Goal: Use online tool/utility: Utilize a website feature to perform a specific function

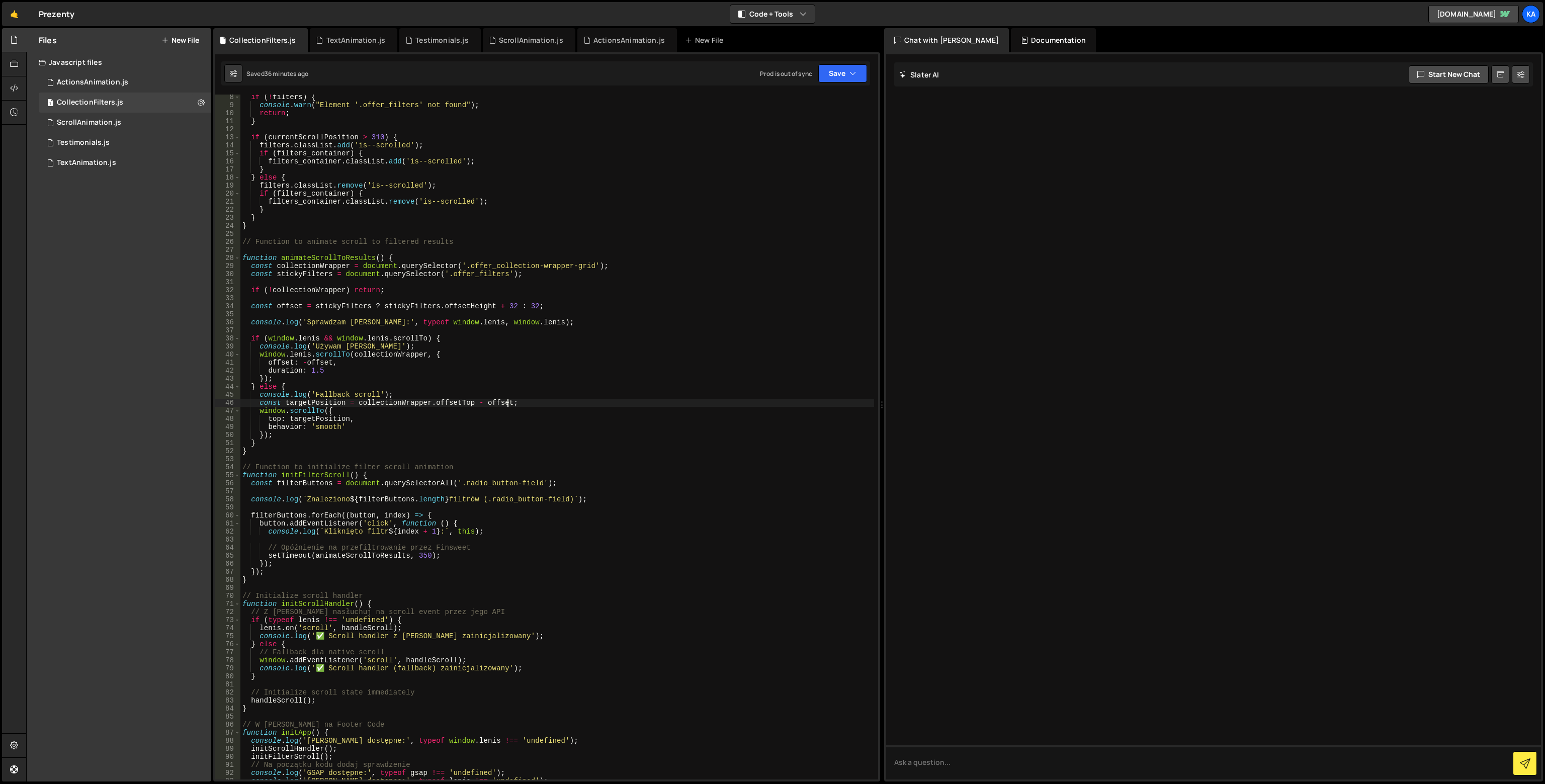
scroll to position [58, 0]
click at [385, 482] on div "if ( ! filters ) { console . warn ( "Element '.offer_filters' not found" ) ; re…" at bounding box center [557, 443] width 634 height 701
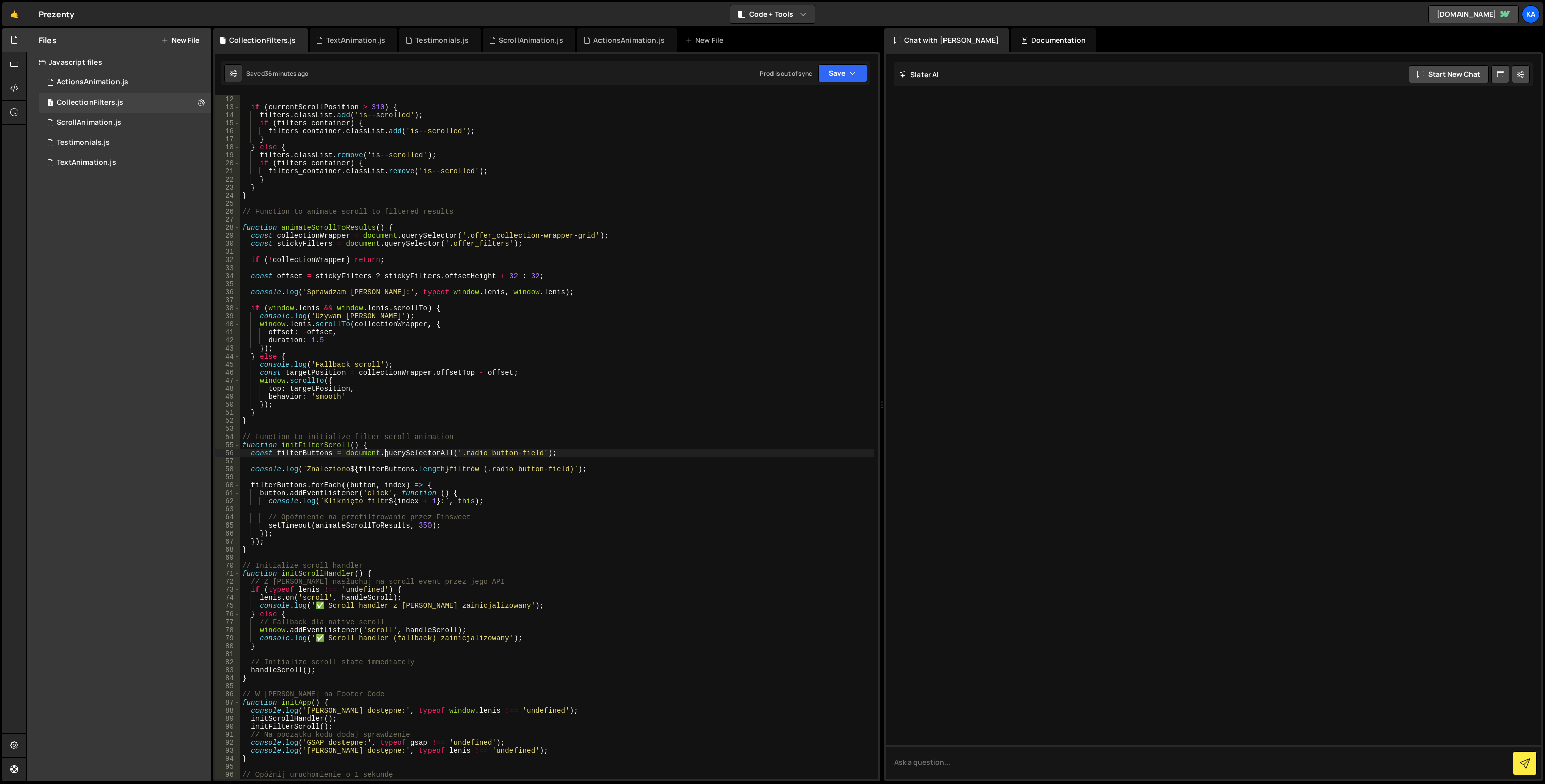
scroll to position [0, 0]
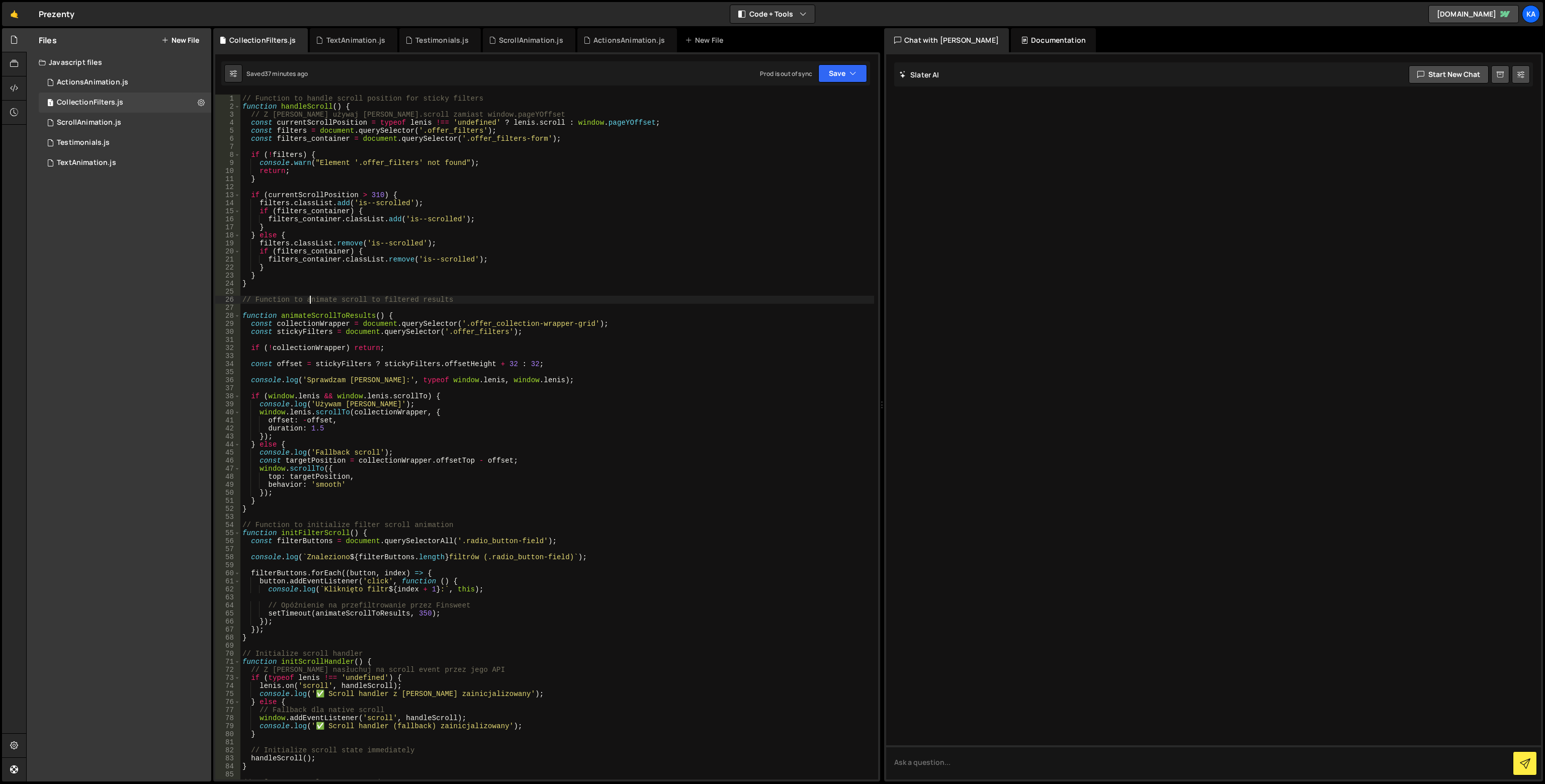
click at [309, 297] on div "// Function to handle scroll position for sticky filters function handleScroll …" at bounding box center [557, 445] width 634 height 701
type textarea "// Function to animate scroll to filtered results"
click at [588, 515] on div "// Function to handle scroll position for sticky filters function handleScroll …" at bounding box center [557, 445] width 634 height 701
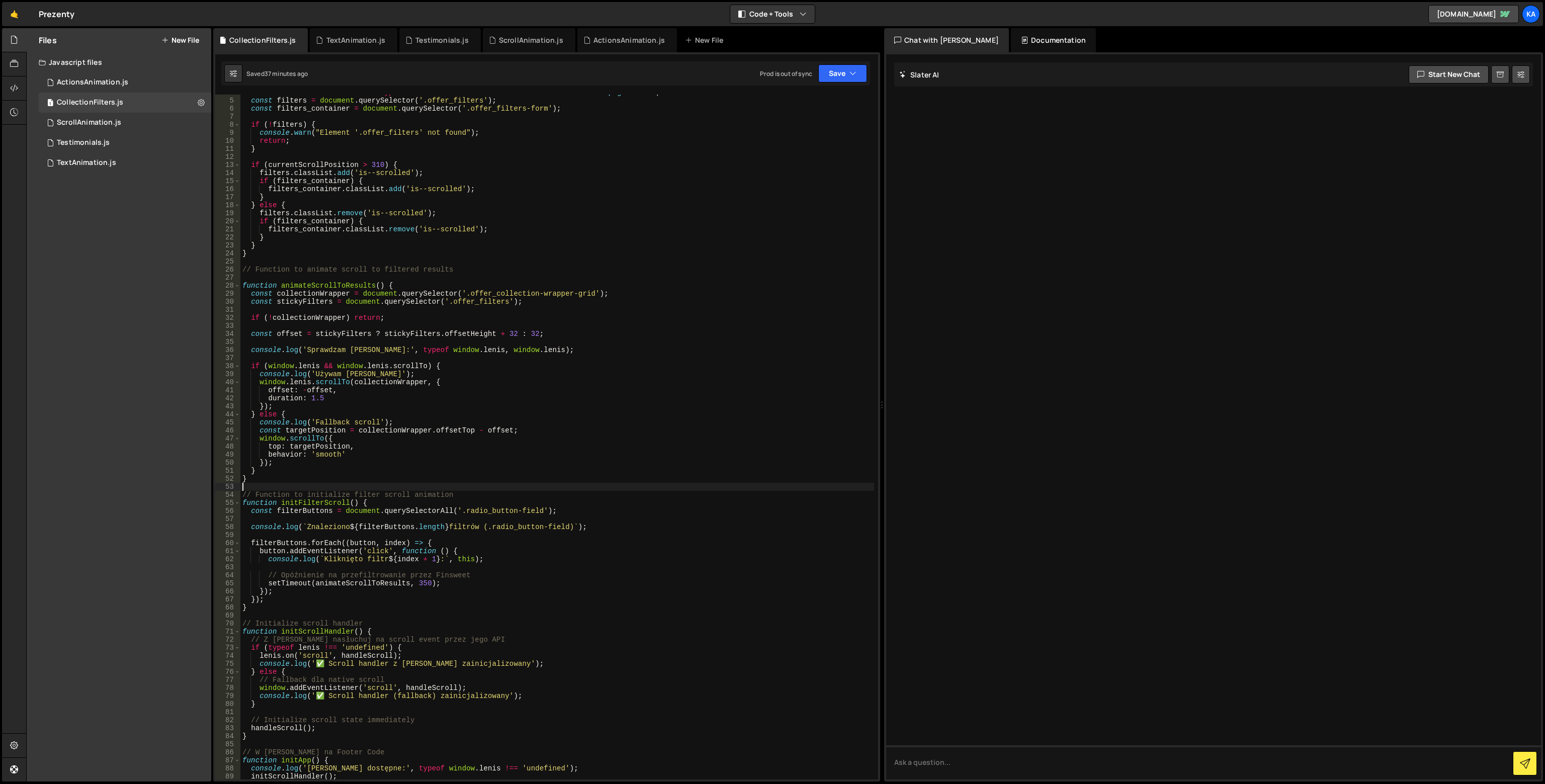
scroll to position [30, 0]
click at [454, 242] on div "const currentScrollPosition = typeof [PERSON_NAME] !== 'undefined' ? [PERSON_NA…" at bounding box center [557, 439] width 634 height 701
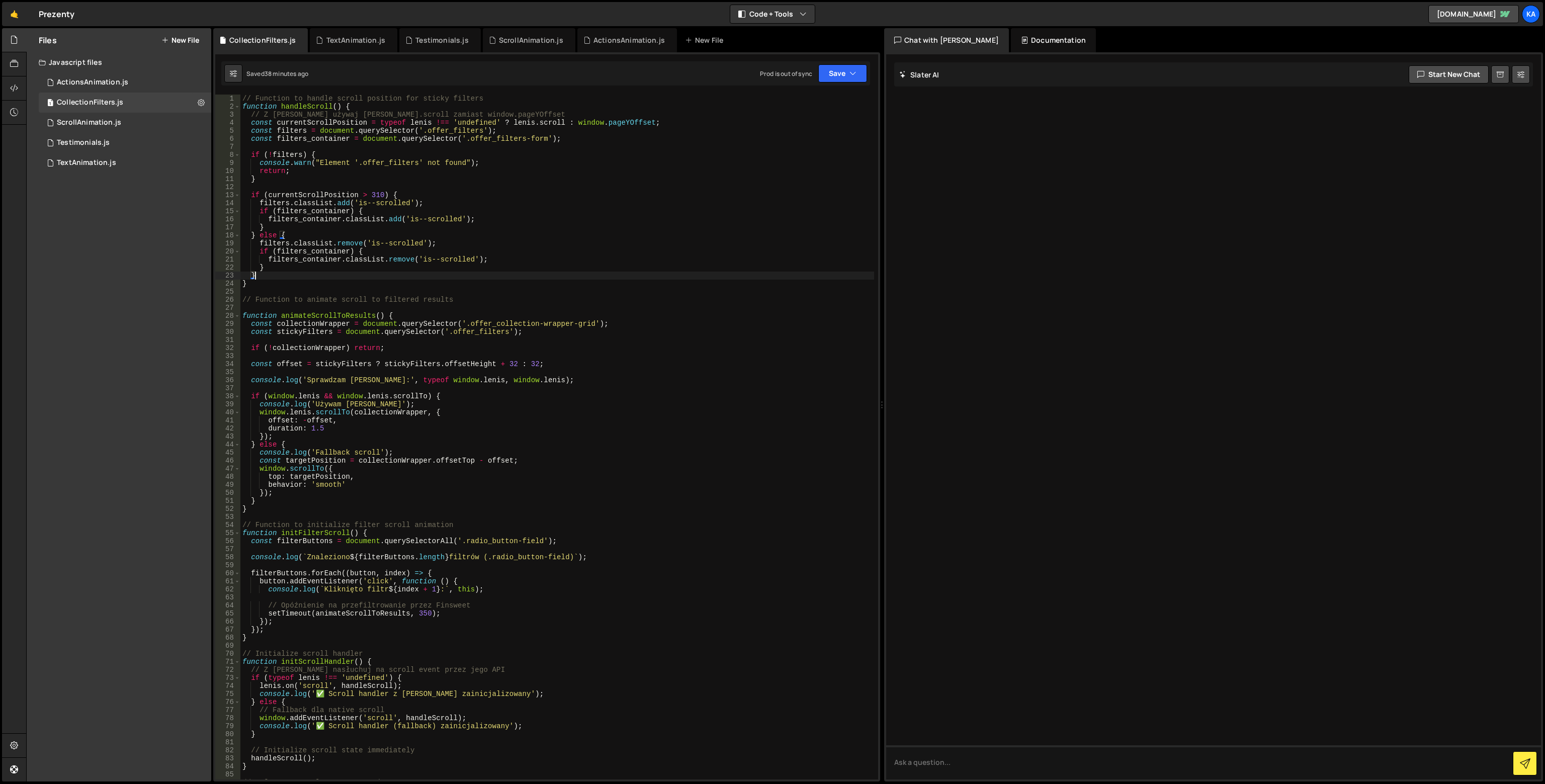
scroll to position [0, 0]
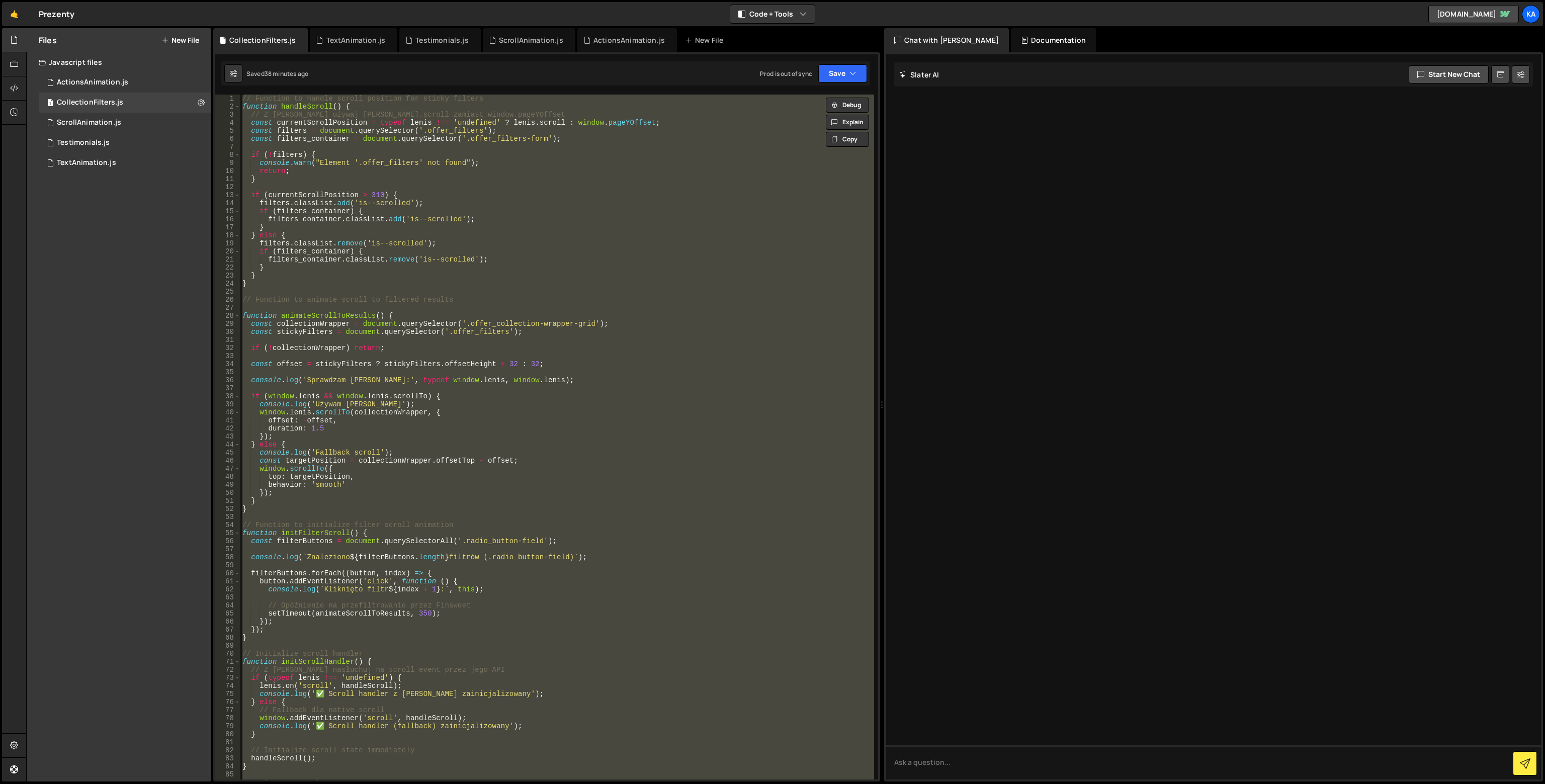
paste textarea "setTimeout(init, 1000);"
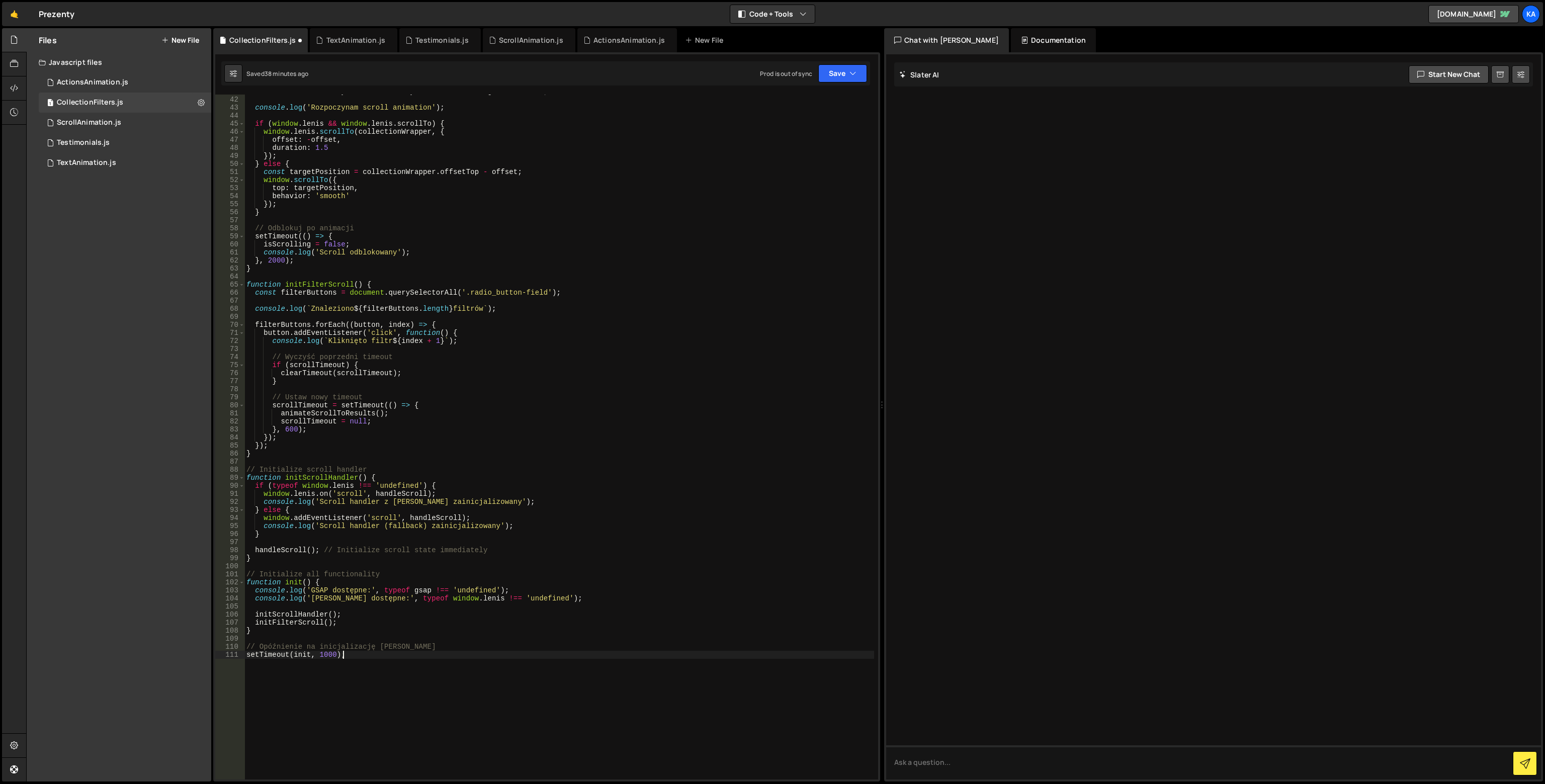
scroll to position [389, 0]
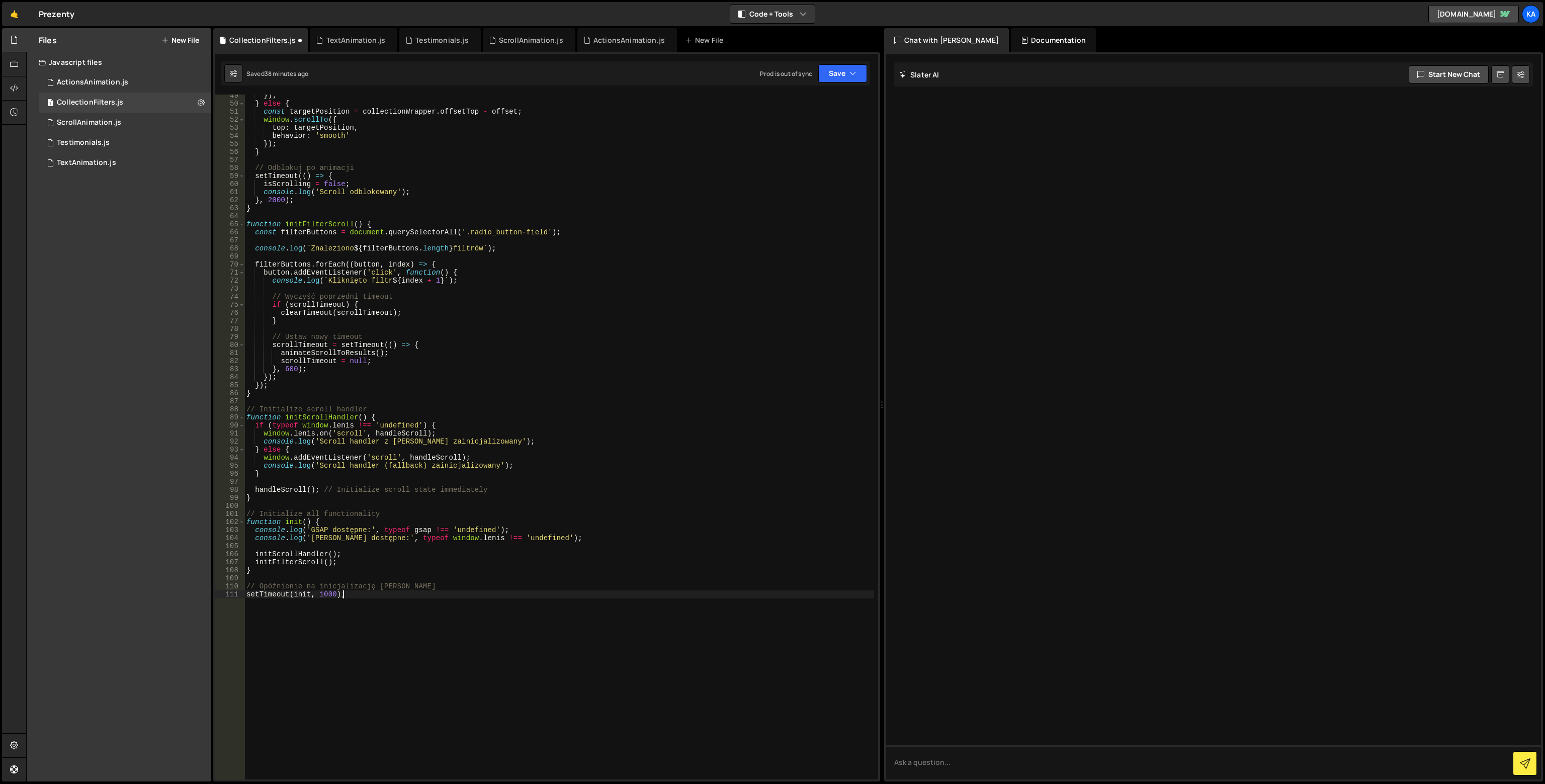
type textarea "// Opóźnienie na inicjalizację [PERSON_NAME]"
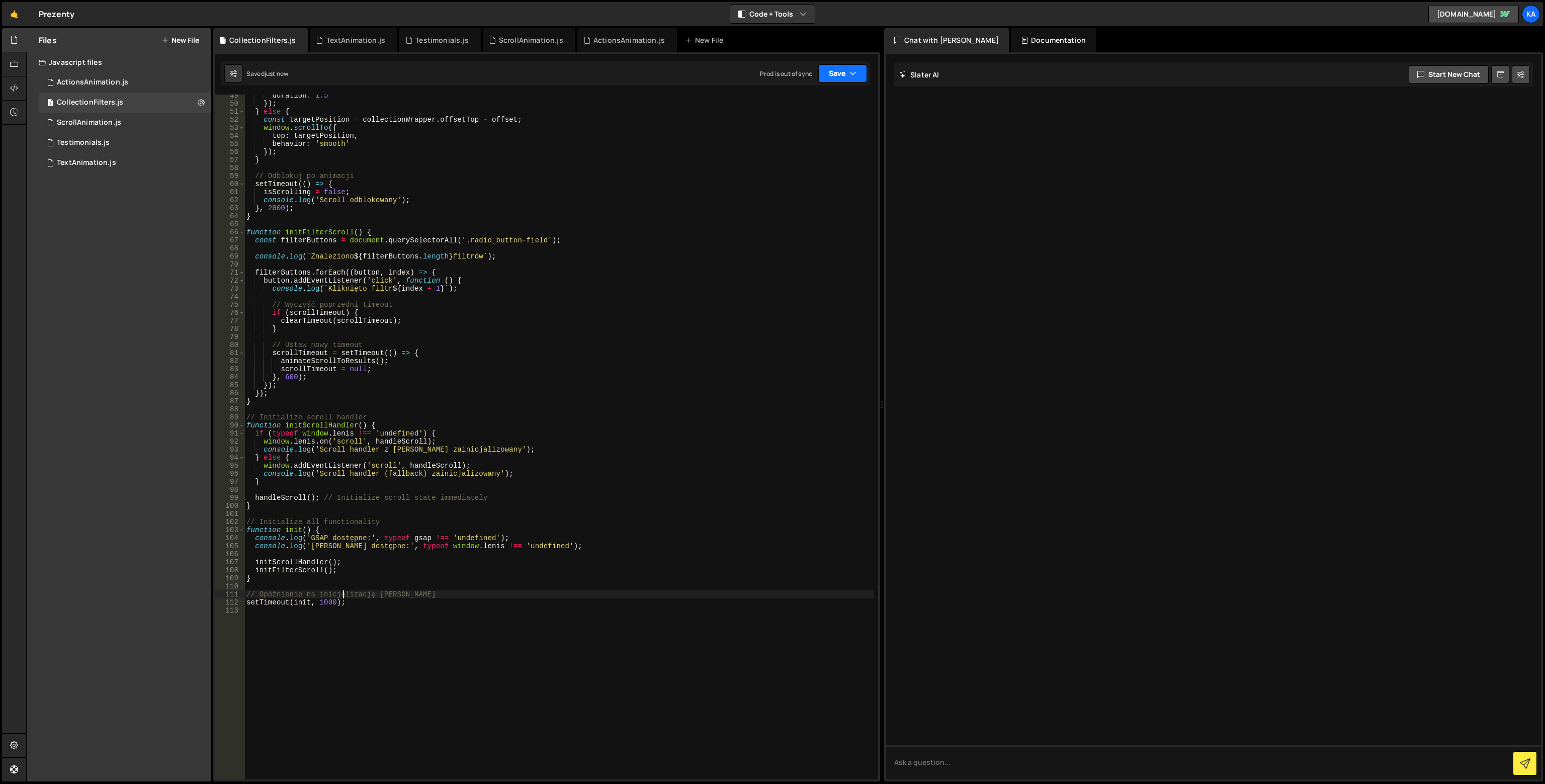
click at [855, 74] on icon "button" at bounding box center [853, 73] width 7 height 10
click at [838, 143] on div "Saved 38 minutes ago" at bounding box center [809, 142] width 105 height 12
click at [838, 66] on button "Save" at bounding box center [836, 73] width 61 height 18
click at [831, 104] on div "Saved just now" at bounding box center [809, 109] width 105 height 12
